Goal: Information Seeking & Learning: Learn about a topic

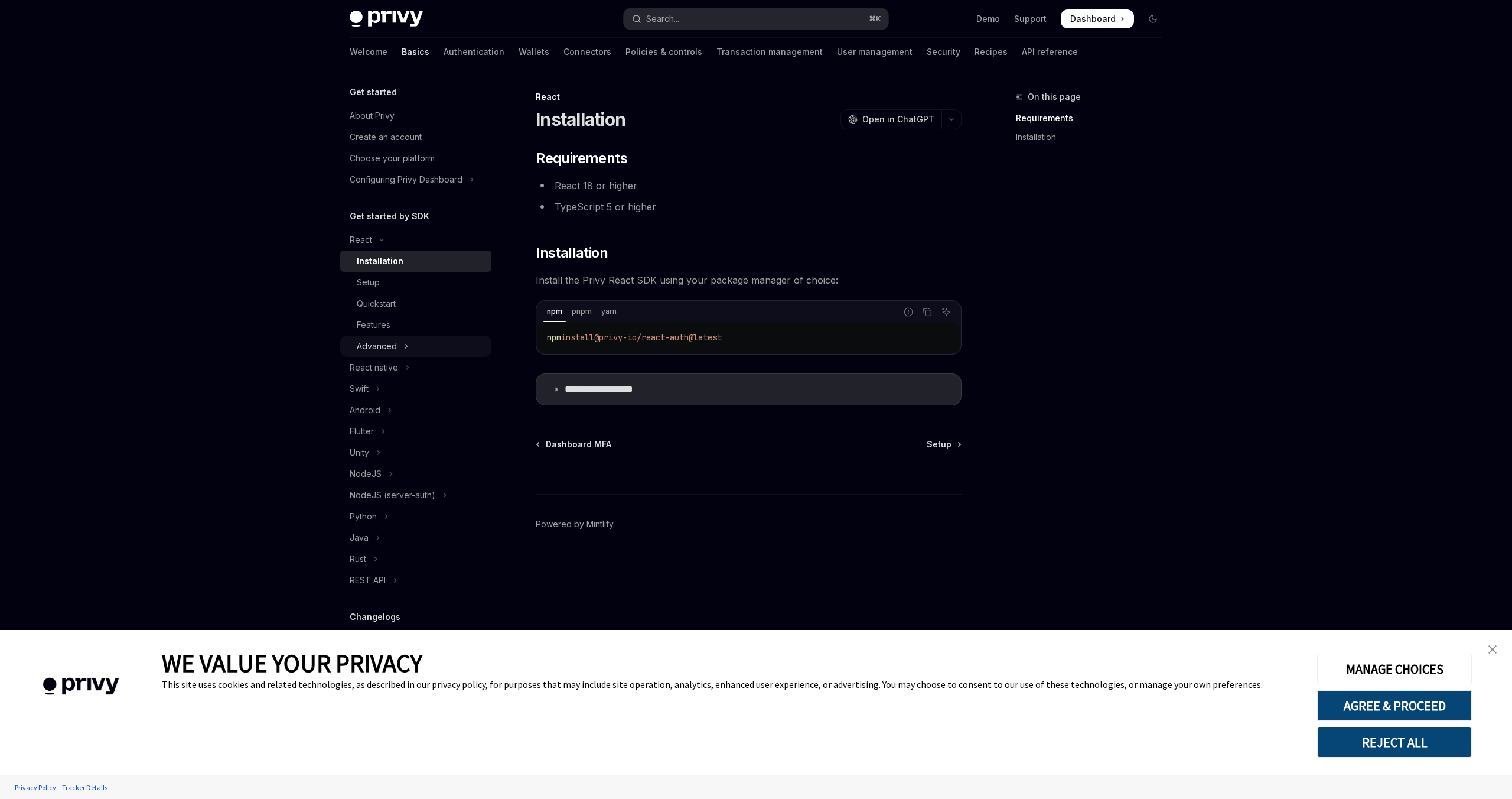
click at [440, 353] on button "Advanced" at bounding box center [415, 346] width 151 height 21
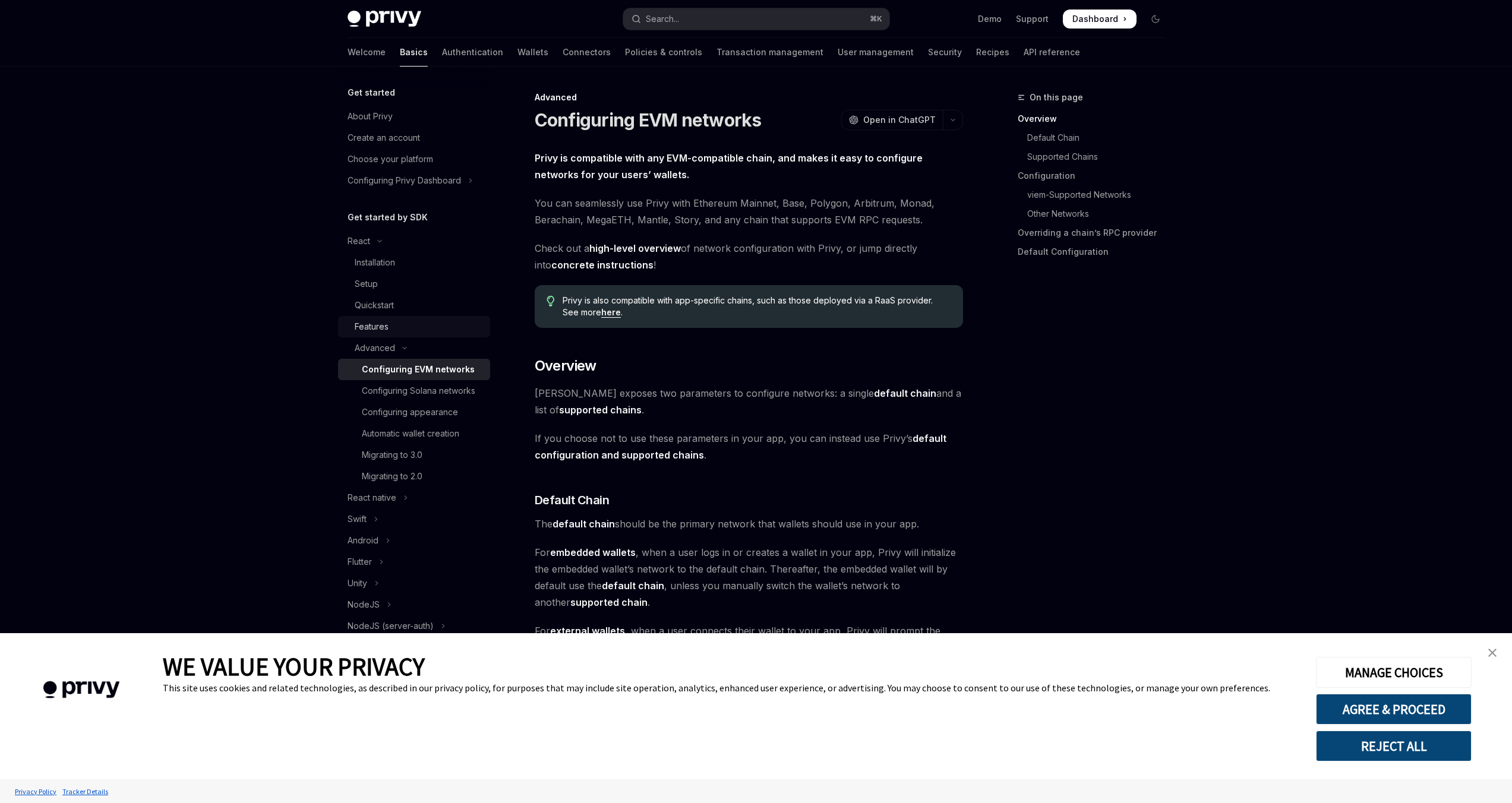
click at [435, 323] on div "Features" at bounding box center [419, 327] width 128 height 15
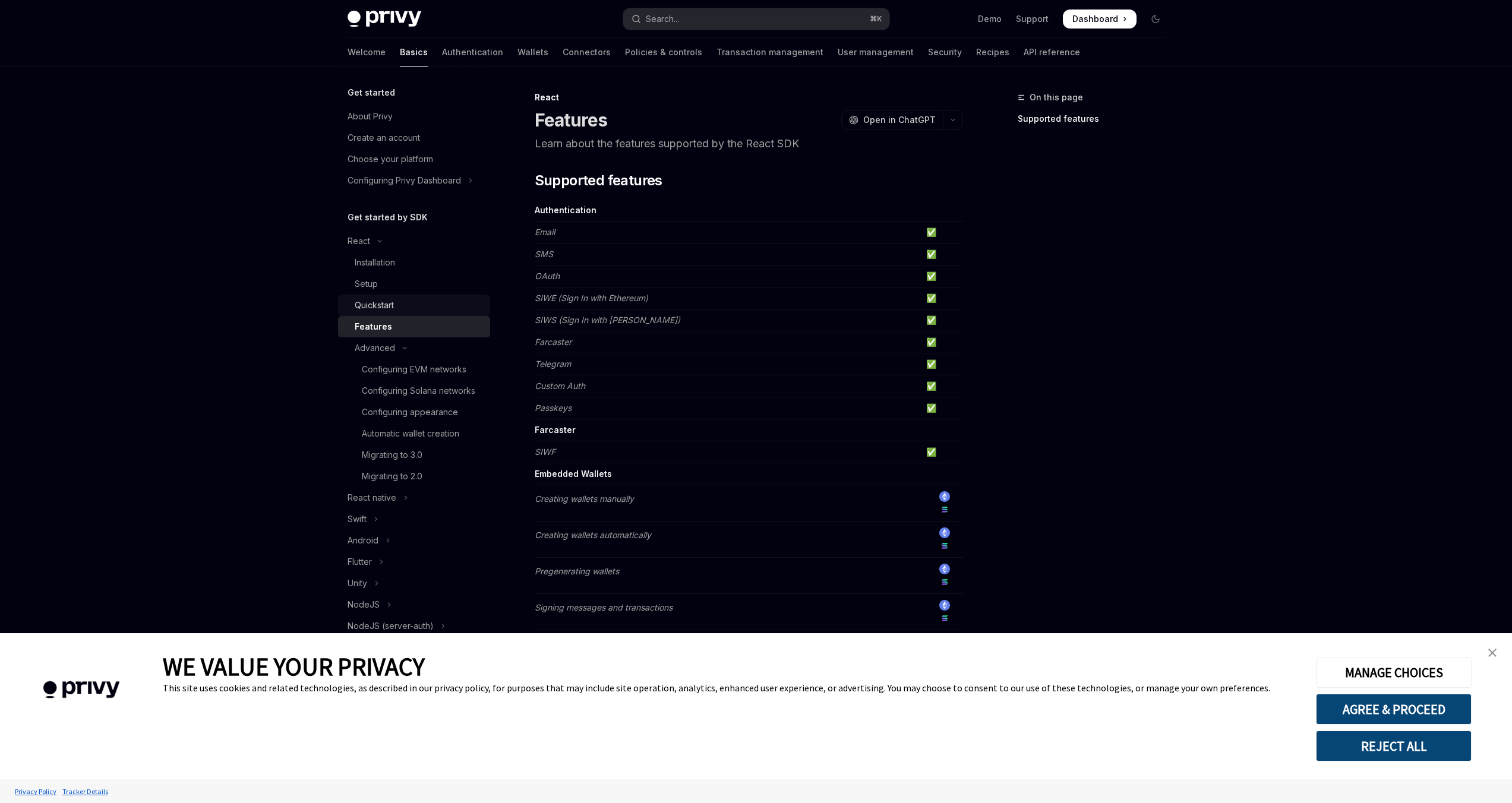
click at [437, 300] on div "Quickstart" at bounding box center [419, 305] width 128 height 15
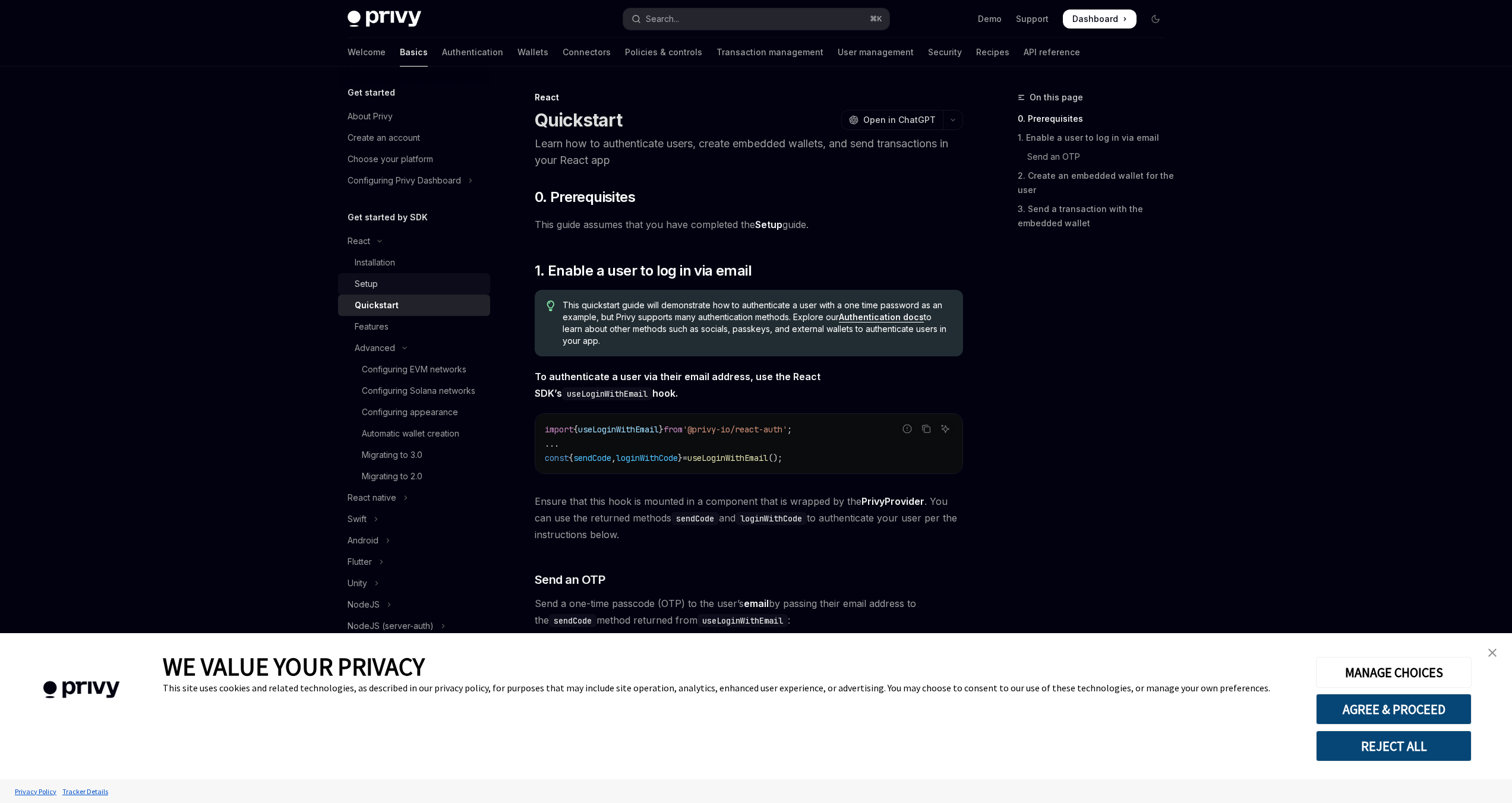
click at [439, 292] on link "Setup" at bounding box center [414, 284] width 152 height 21
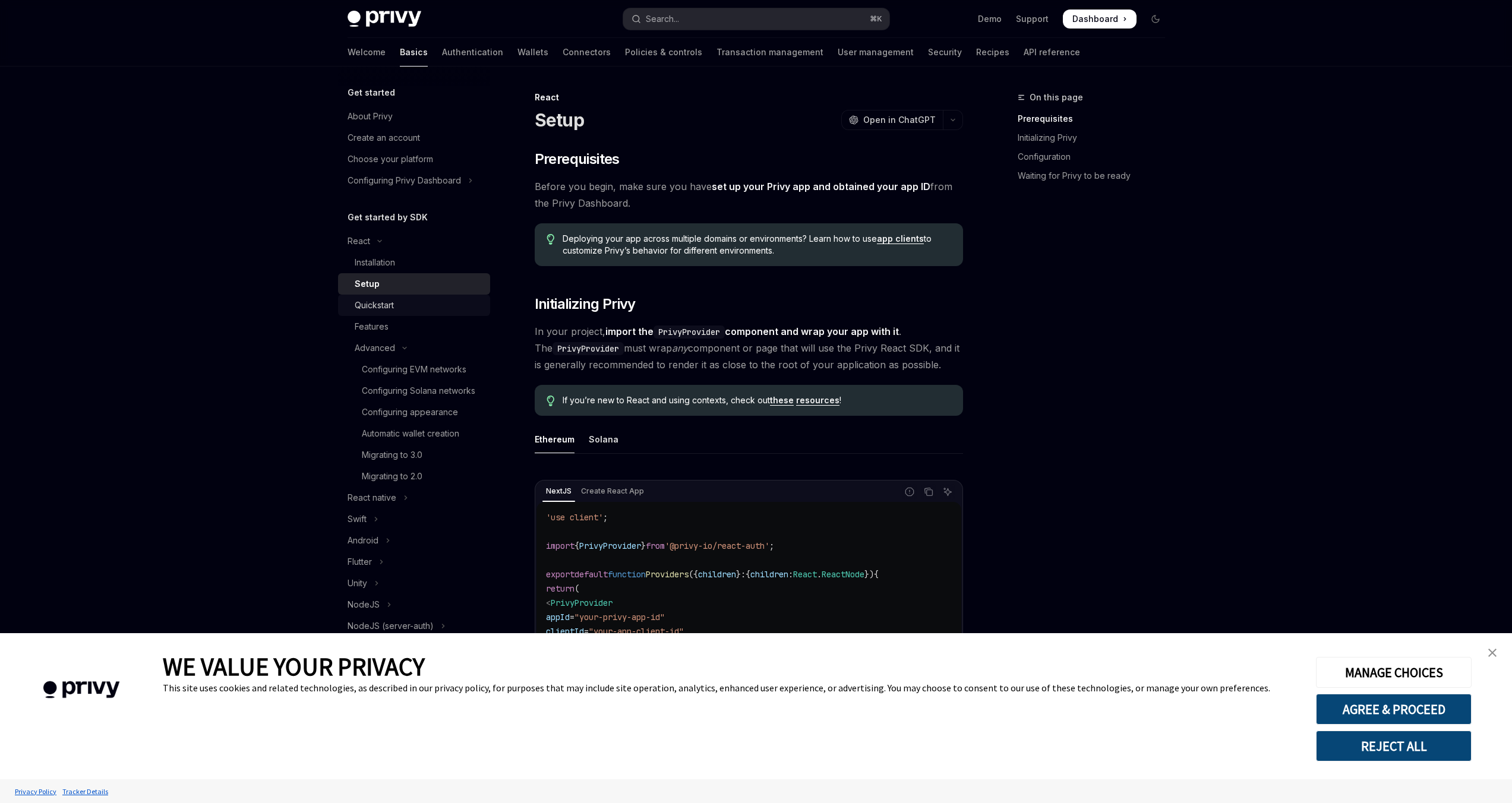
click at [435, 306] on div "Quickstart" at bounding box center [419, 305] width 128 height 15
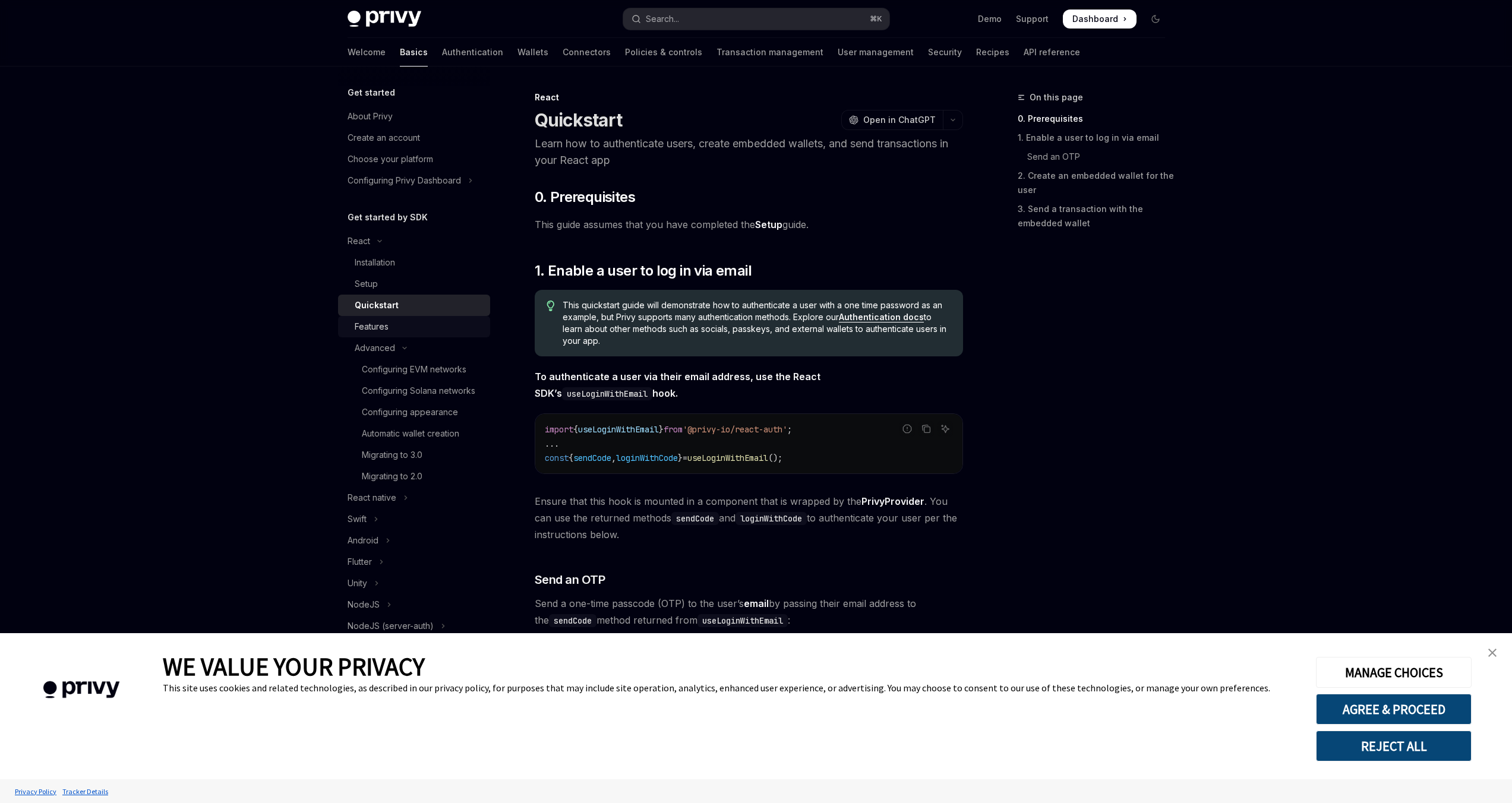
click at [429, 326] on div "Features" at bounding box center [419, 327] width 128 height 15
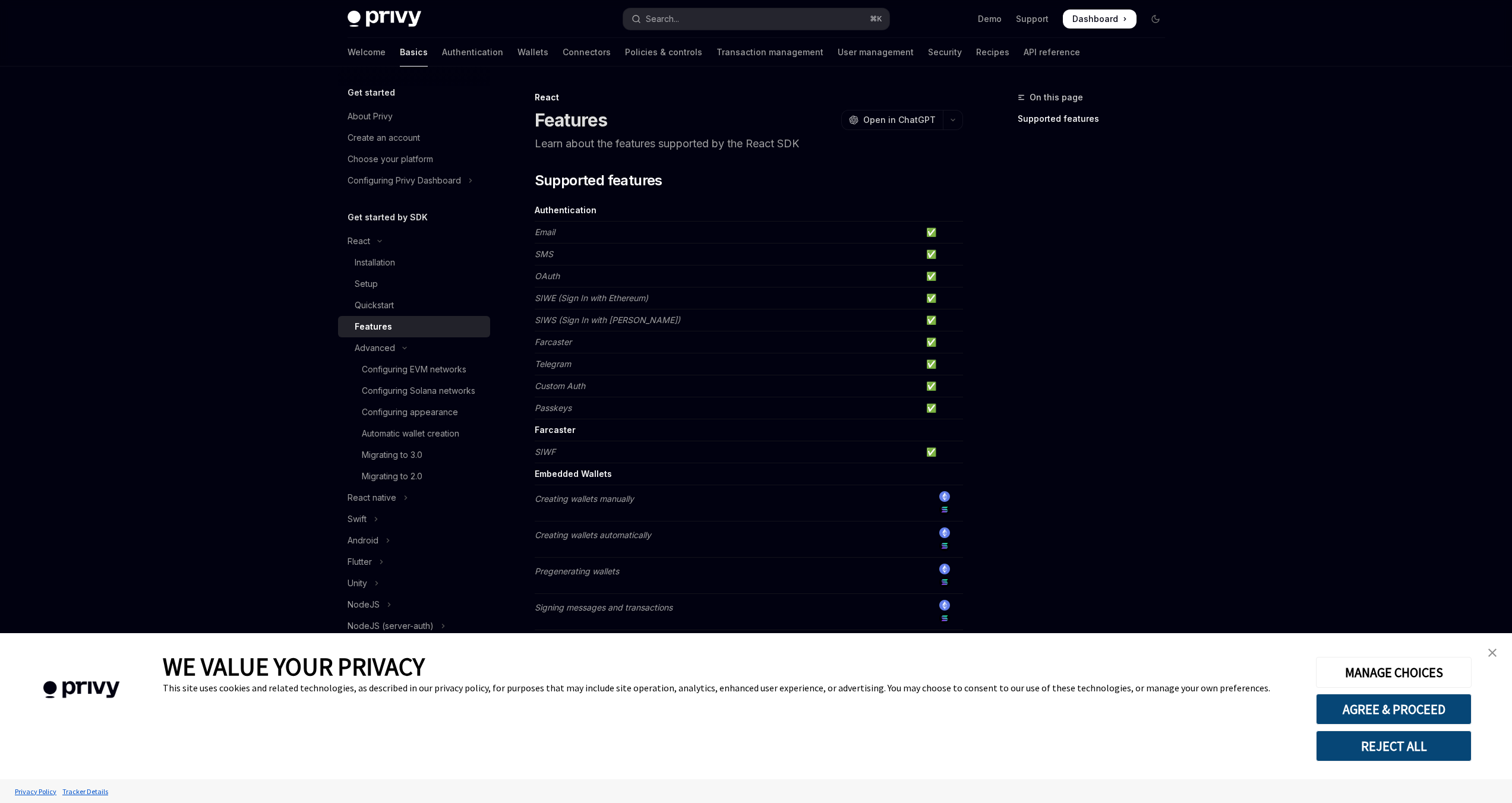
click at [1491, 650] on img "close banner" at bounding box center [1493, 653] width 8 height 8
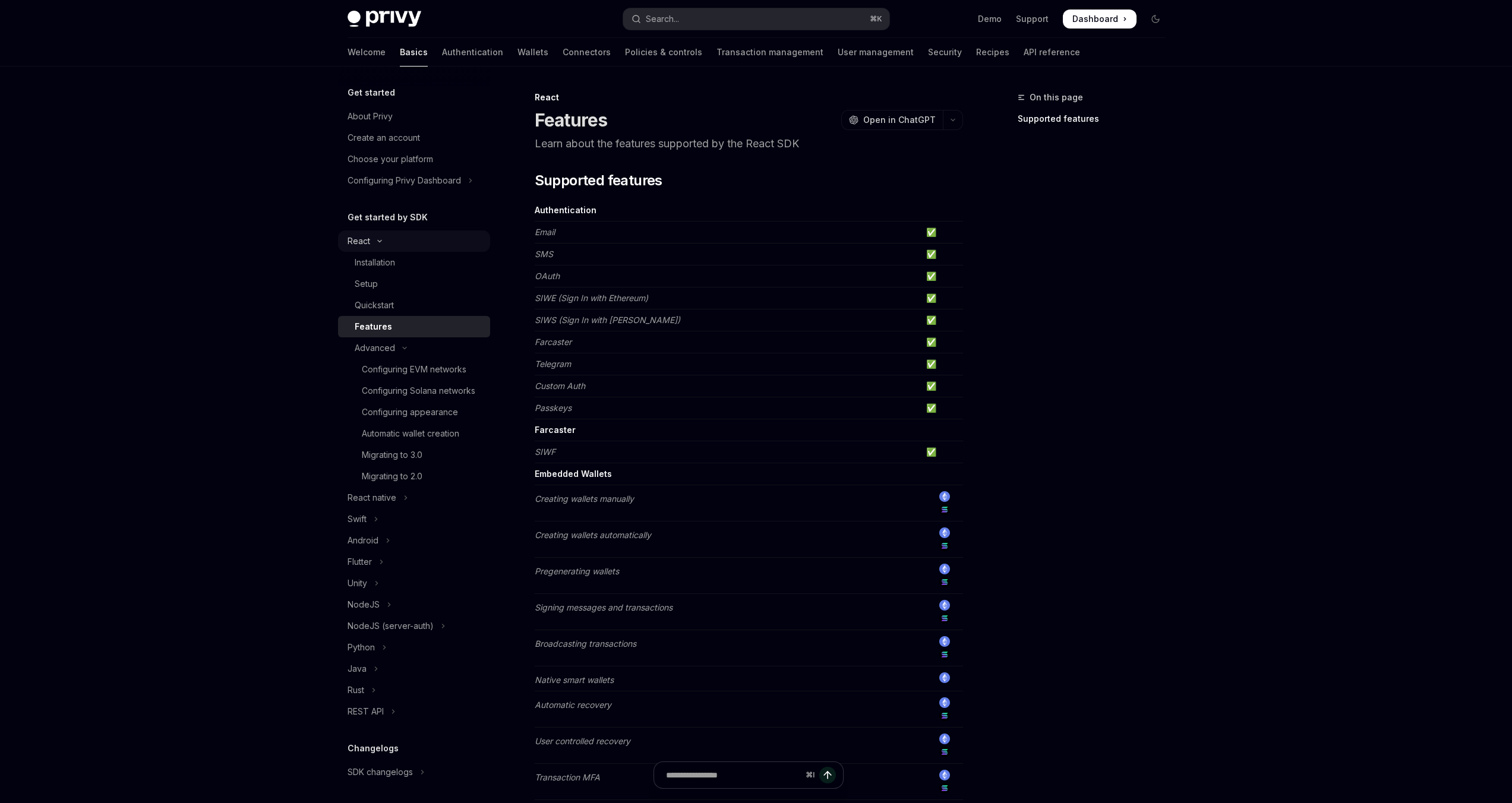
click at [387, 250] on button "React" at bounding box center [414, 241] width 152 height 21
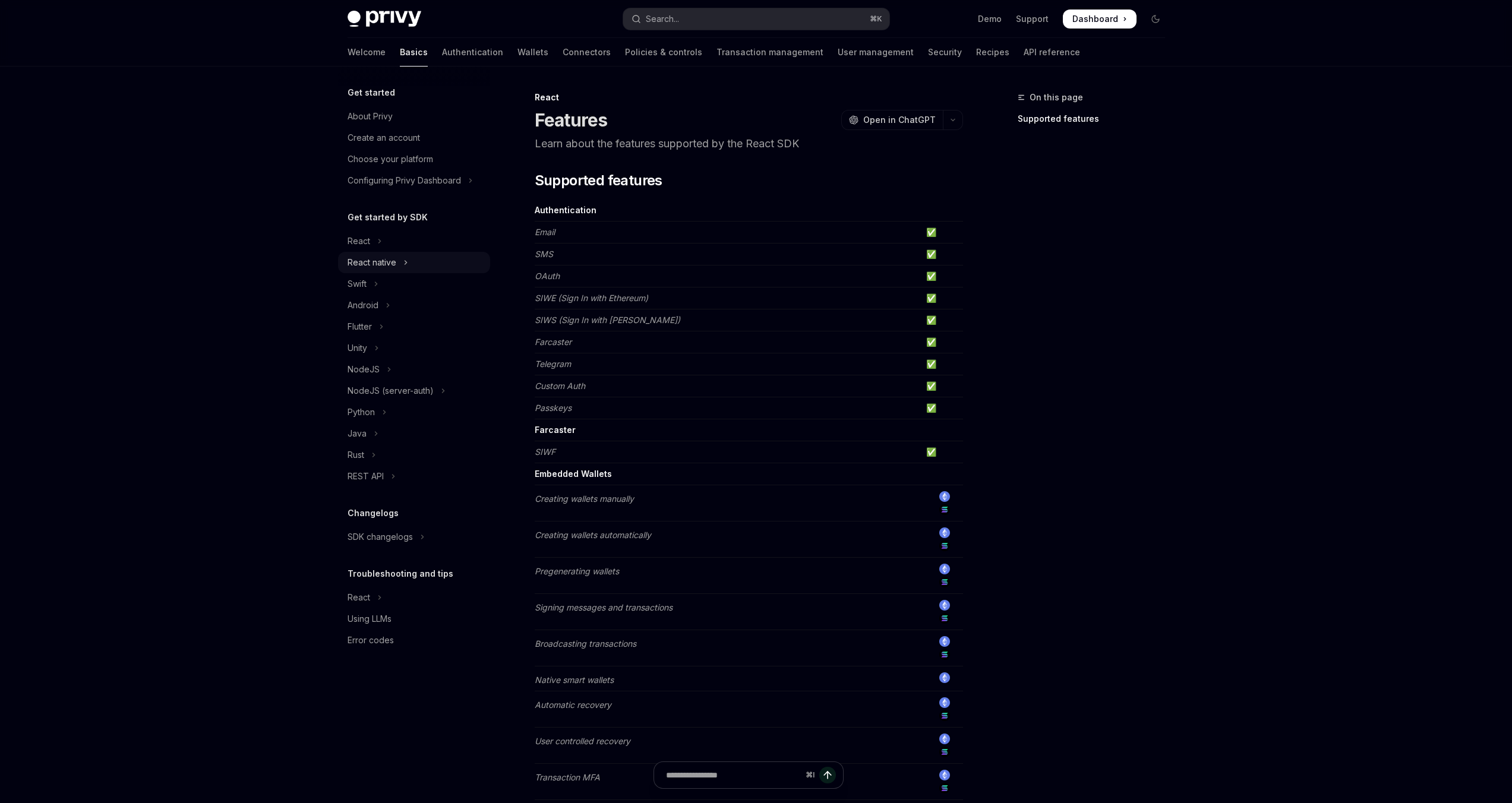
click at [387, 257] on div "React native" at bounding box center [372, 263] width 48 height 15
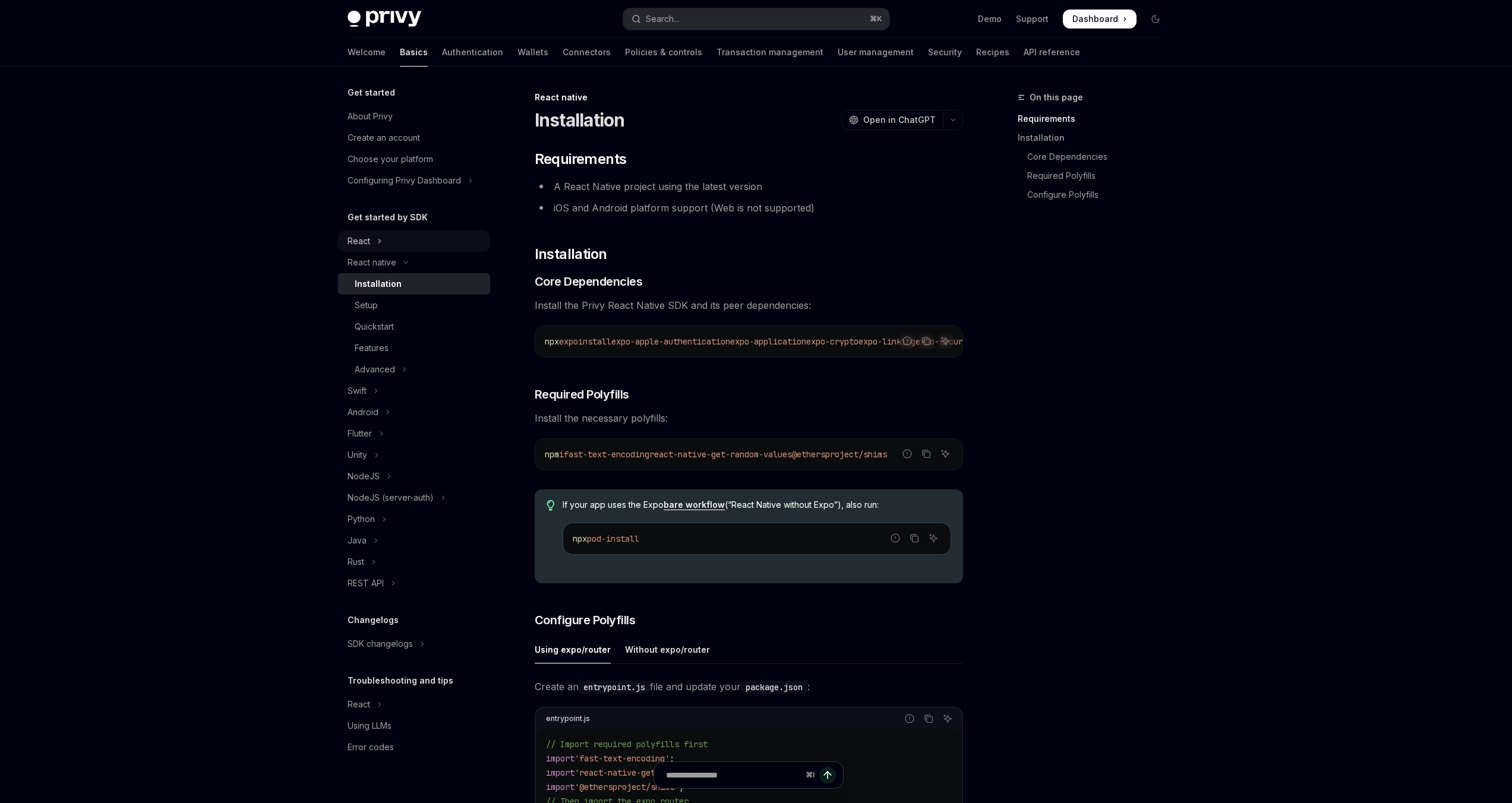
click at [371, 248] on button "React" at bounding box center [414, 241] width 152 height 21
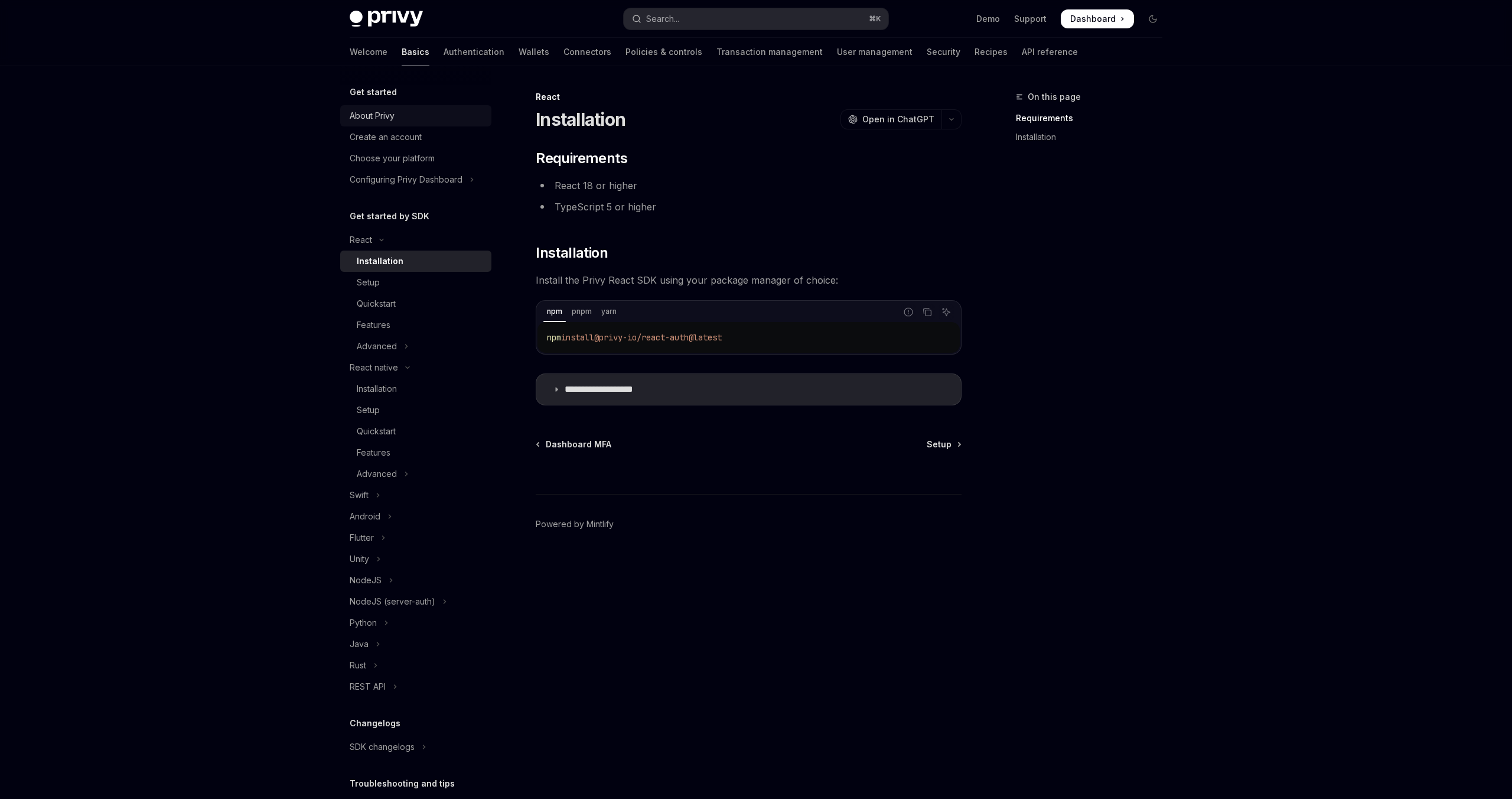
click at [398, 116] on div "About Privy" at bounding box center [417, 116] width 135 height 14
type textarea "*"
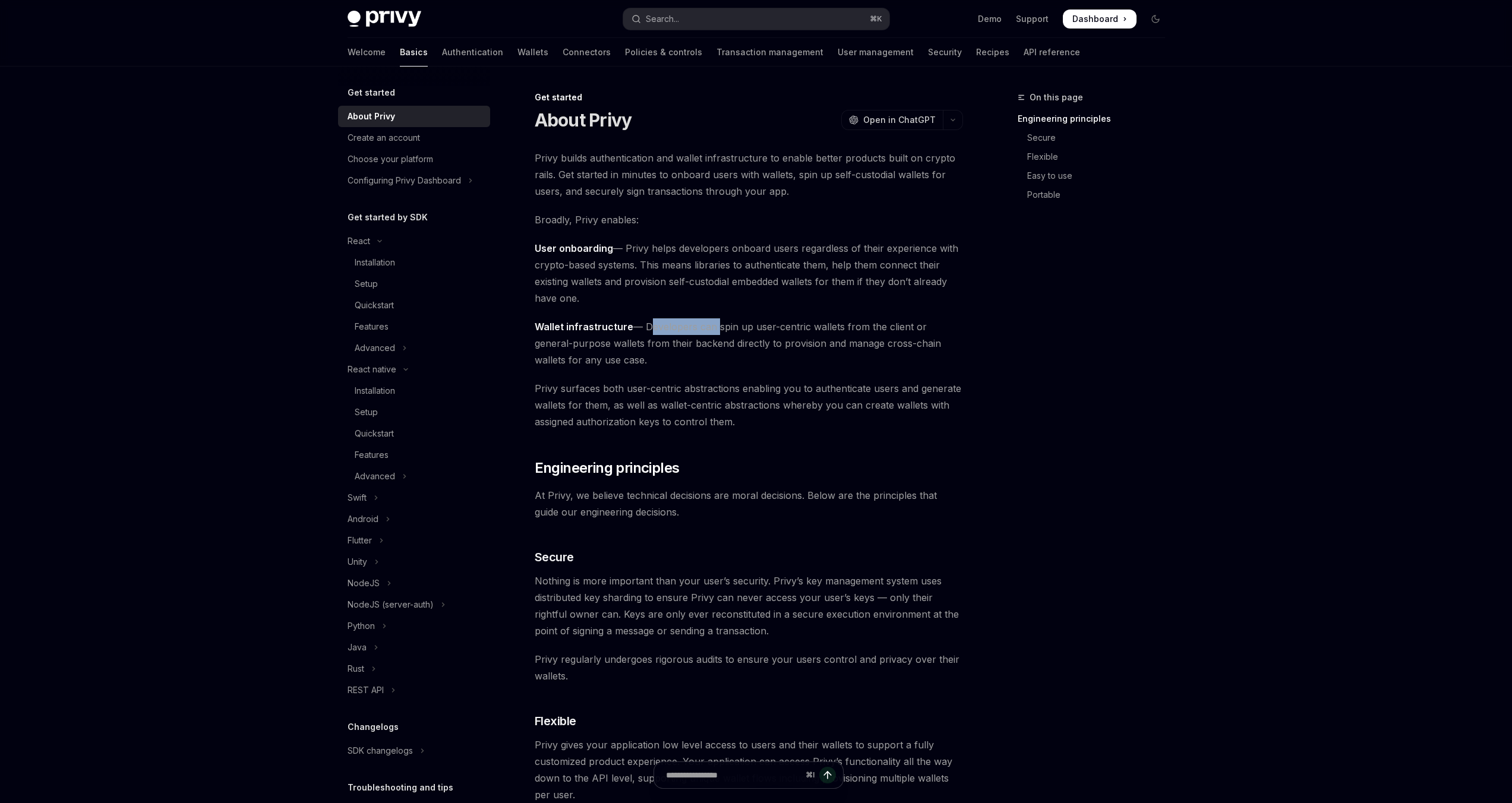
drag, startPoint x: 645, startPoint y: 326, endPoint x: 714, endPoint y: 334, distance: 69.5
click at [714, 334] on span "Wallet infrastructure — Developers can spin up user-centric wallets from the cl…" at bounding box center [749, 343] width 428 height 50
